Goal: Find specific page/section: Find specific page/section

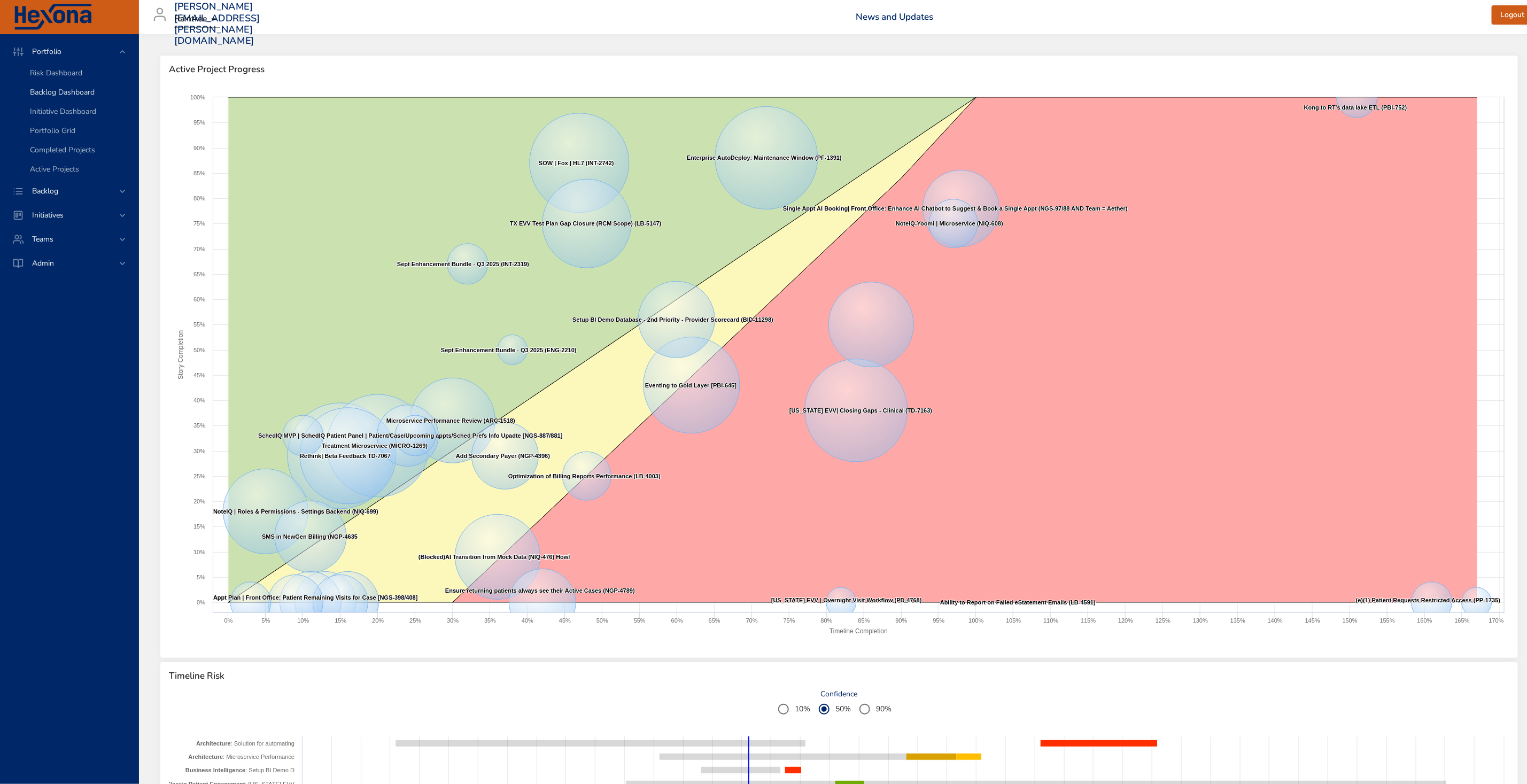
click at [71, 92] on span "Backlog Dashboard" at bounding box center [62, 92] width 65 height 10
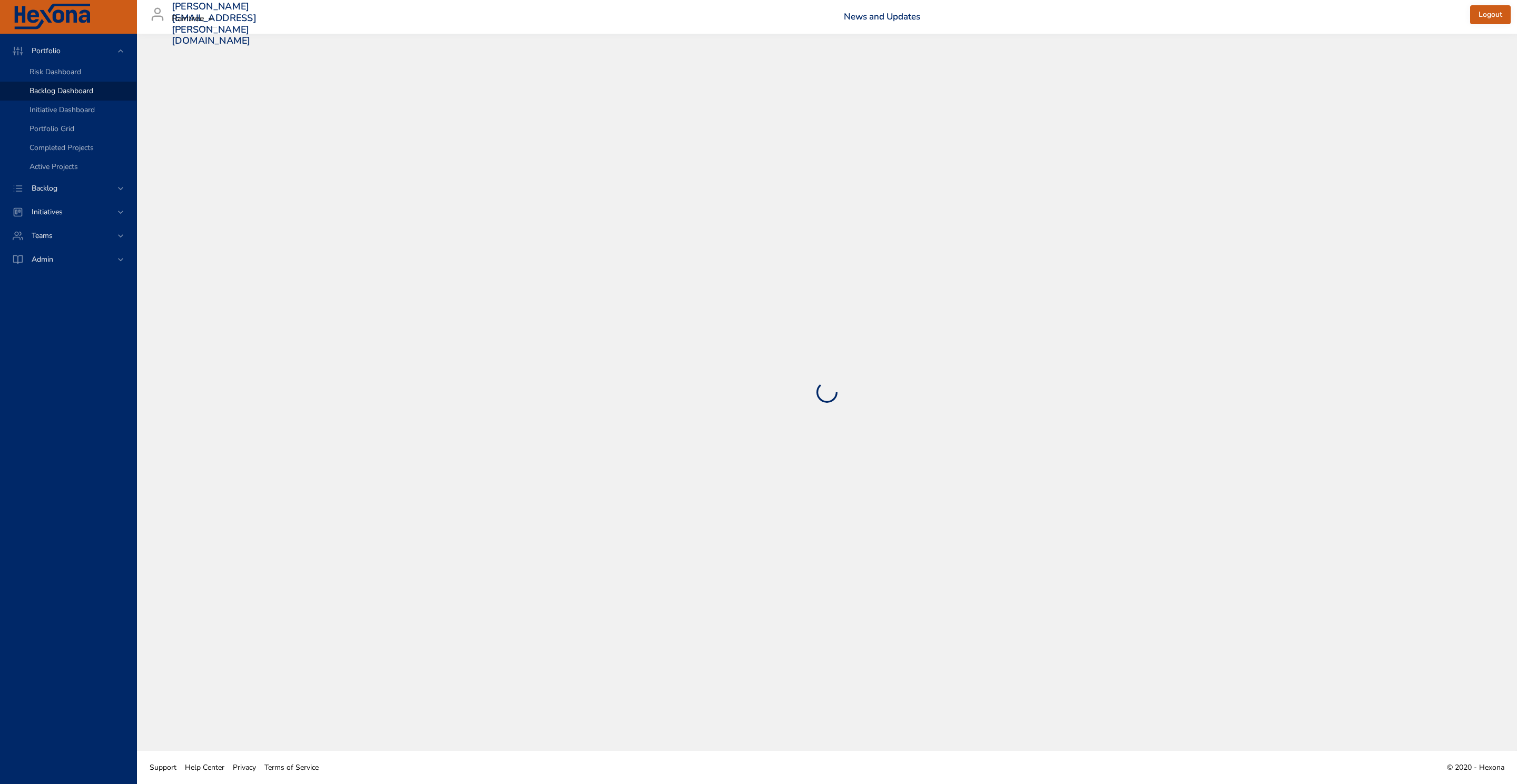
select select "***"
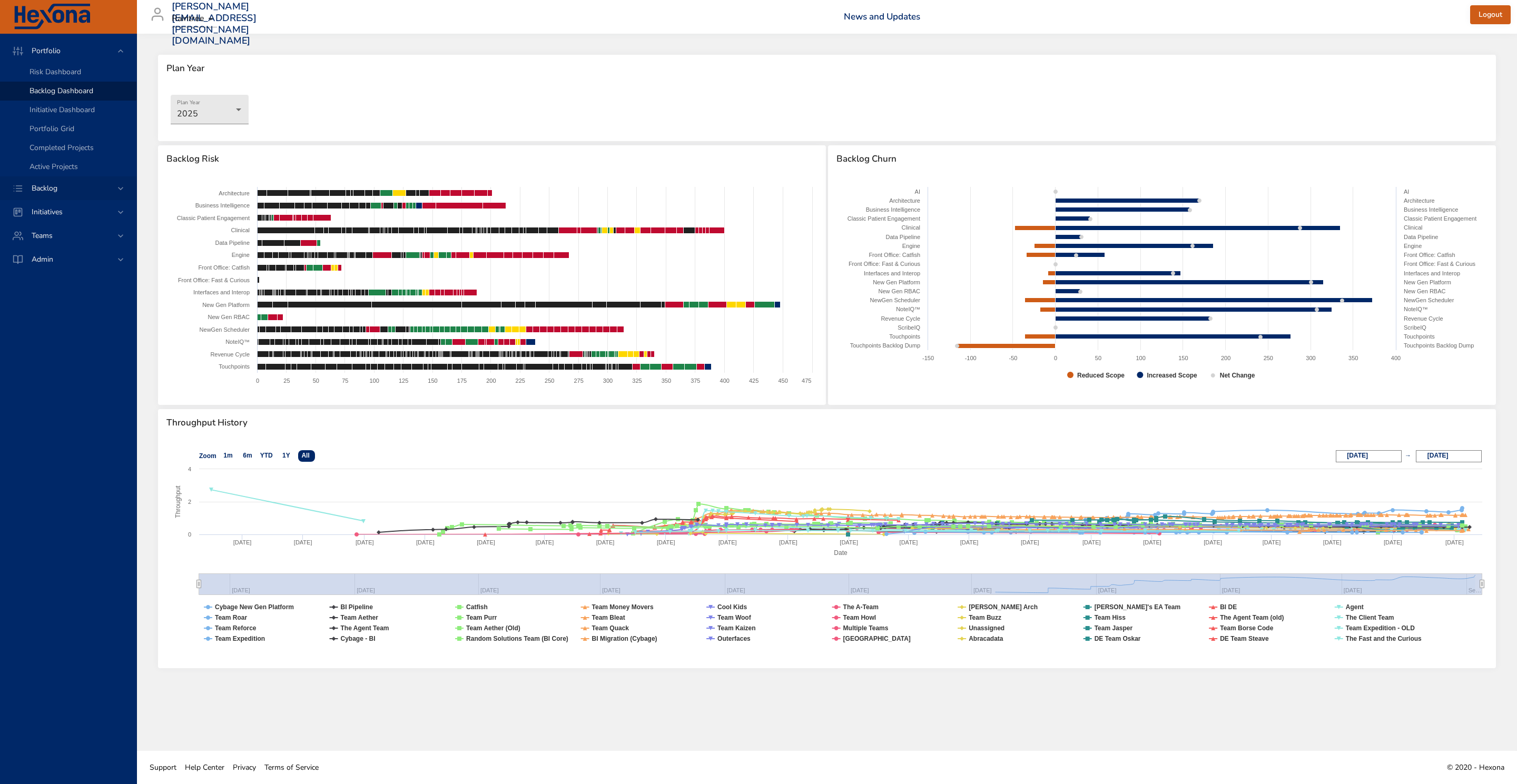
click at [92, 187] on div "Backlog" at bounding box center [69, 188] width 92 height 11
click at [65, 94] on span "Backlog Details" at bounding box center [55, 95] width 51 height 10
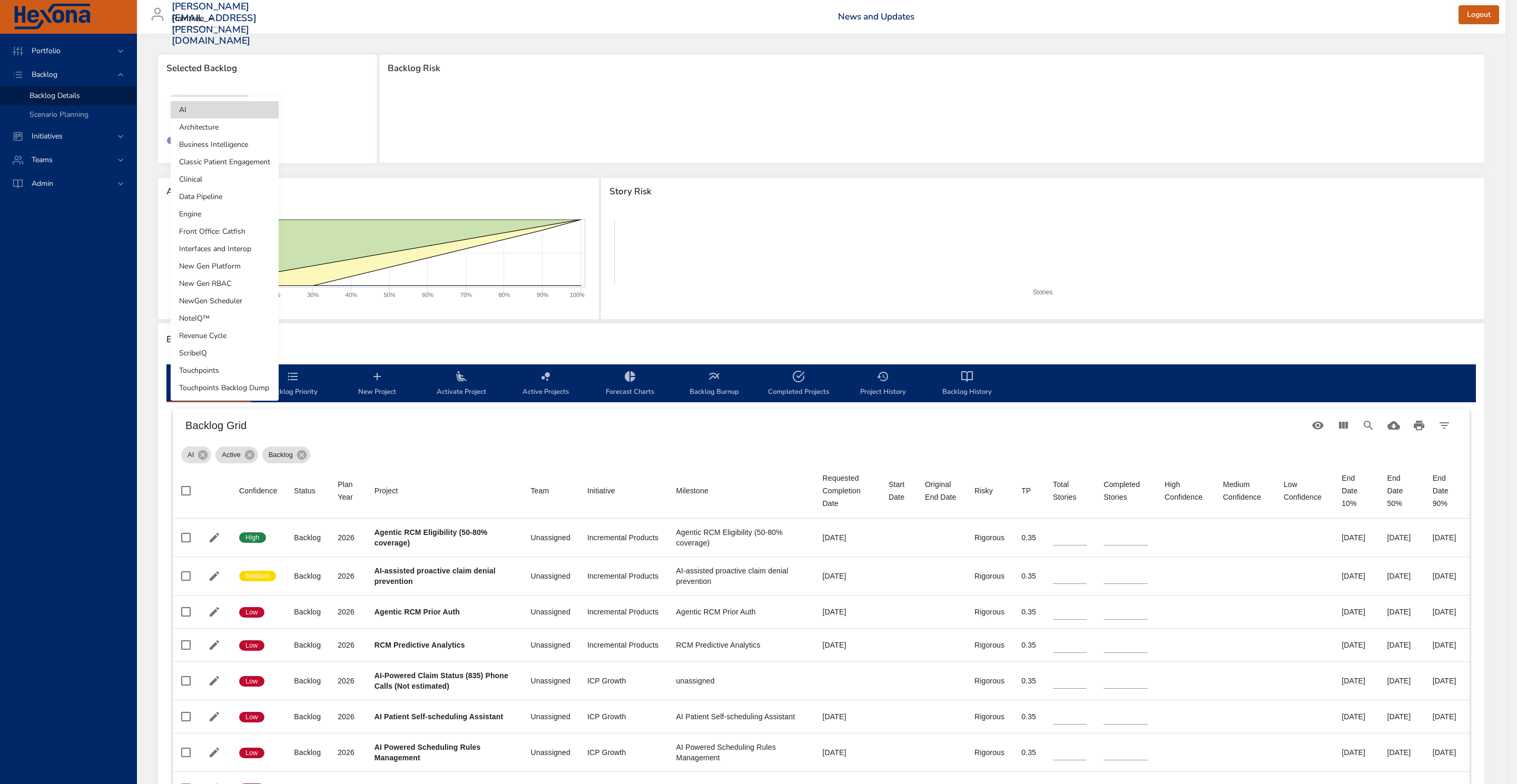
click at [226, 109] on body "Portfolio Backlog Backlog Details Scenario Planning Initiatives Teams Admin [PE…" at bounding box center [758, 392] width 1517 height 784
click at [248, 296] on li "NewGen Scheduler" at bounding box center [224, 301] width 108 height 18
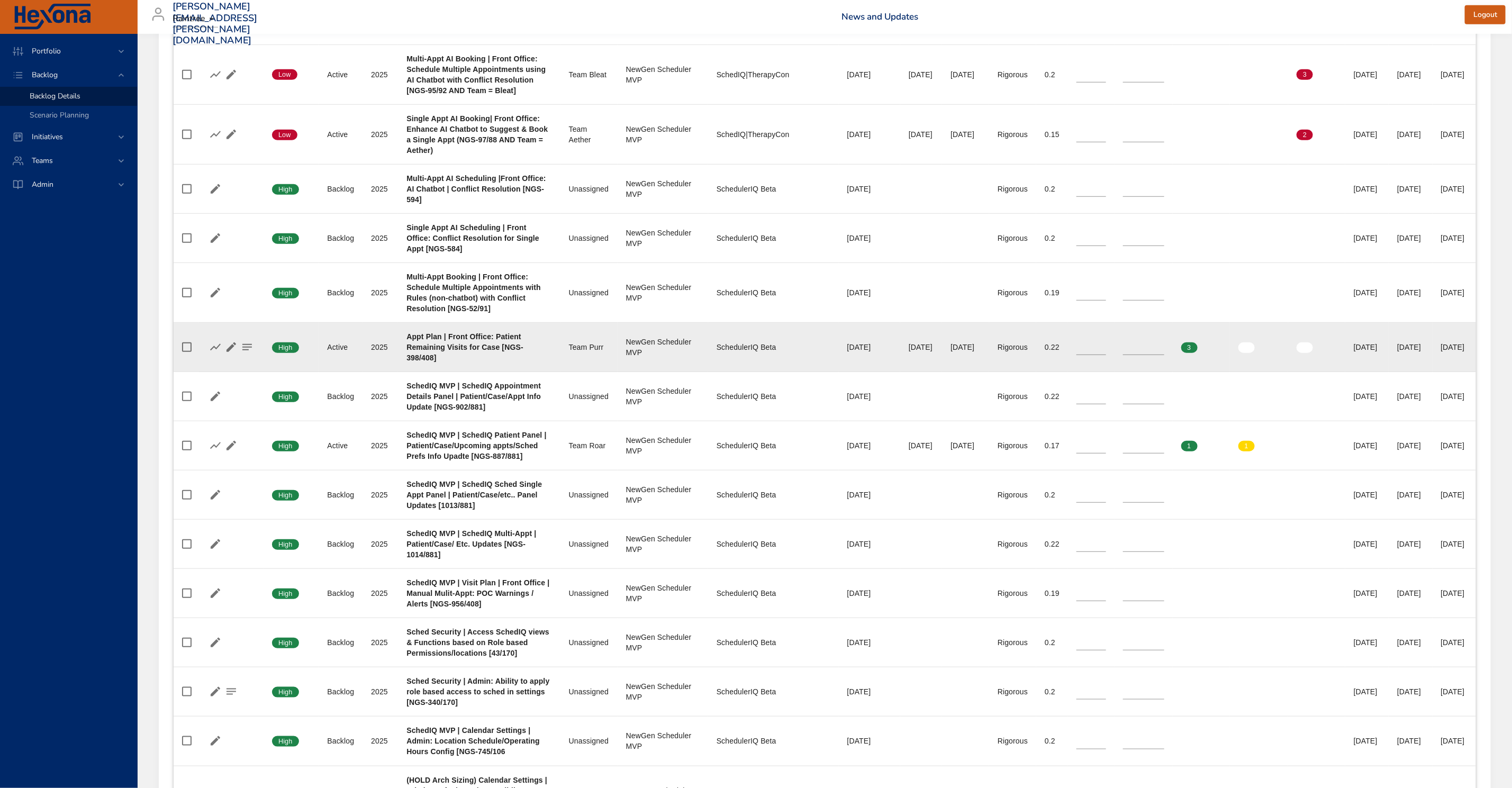
scroll to position [238, 0]
